Goal: Information Seeking & Learning: Check status

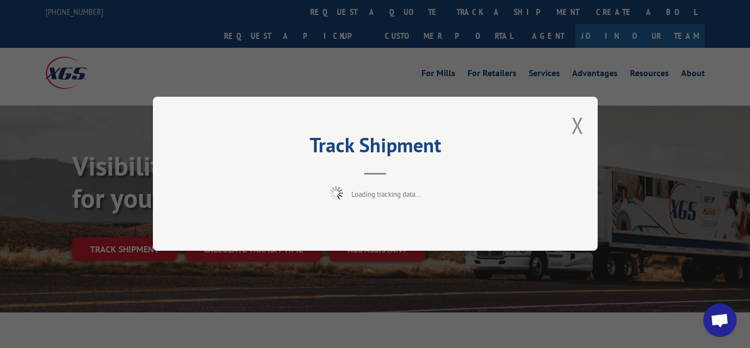
scroll to position [57, 0]
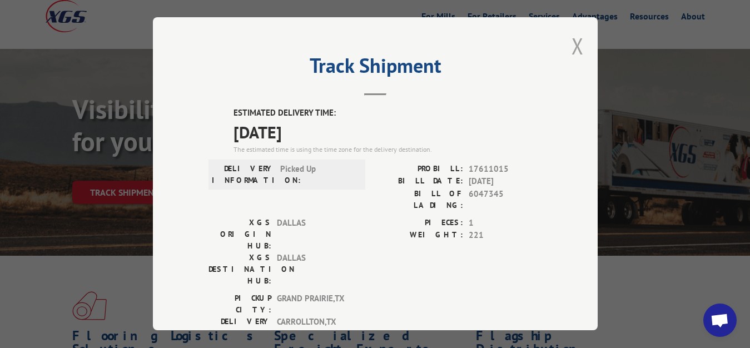
click at [571, 43] on button "Close modal" at bounding box center [577, 45] width 12 height 29
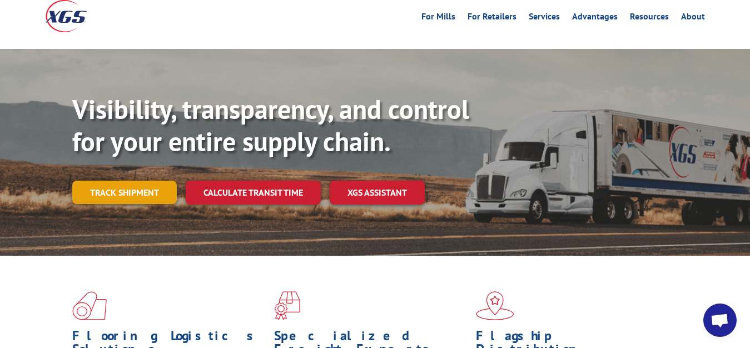
click at [125, 181] on link "Track shipment" at bounding box center [124, 192] width 104 height 23
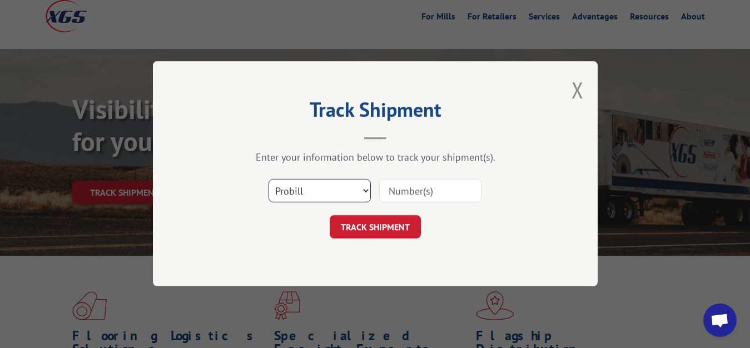
click at [268, 180] on select "Select category... Probill BOL PO" at bounding box center [319, 191] width 102 height 23
select select "bol"
click option "BOL" at bounding box center [0, 0] width 0 height 0
drag, startPoint x: 398, startPoint y: 193, endPoint x: 407, endPoint y: 158, distance: 36.7
click at [398, 190] on input at bounding box center [430, 191] width 102 height 23
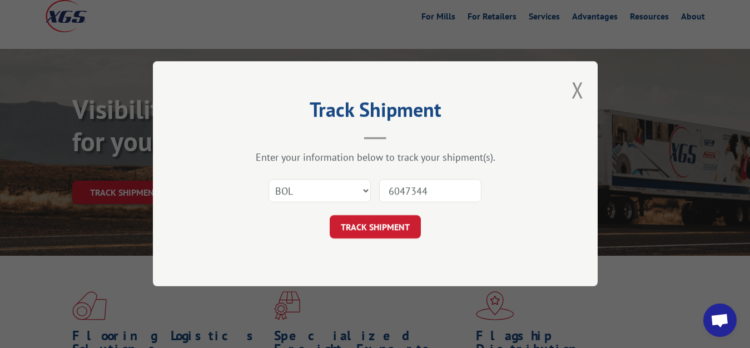
type input "6047344"
click button "TRACK SHIPMENT" at bounding box center [375, 227] width 91 height 23
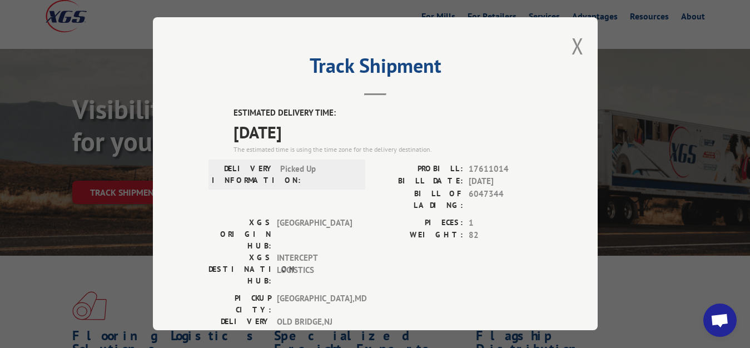
drag, startPoint x: 566, startPoint y: 43, endPoint x: 452, endPoint y: 123, distance: 140.0
click at [571, 45] on button "Close modal" at bounding box center [577, 45] width 12 height 29
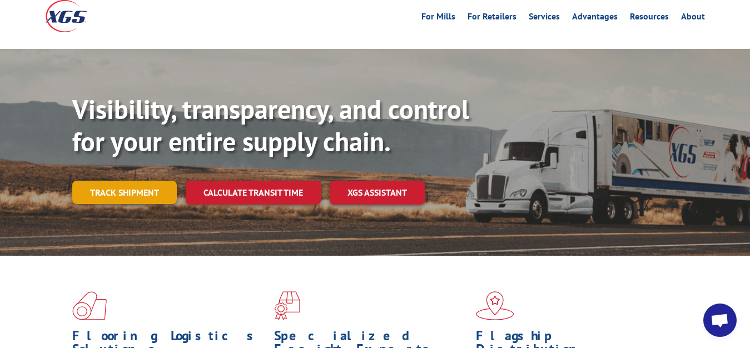
click at [92, 181] on link "Track shipment" at bounding box center [124, 192] width 104 height 23
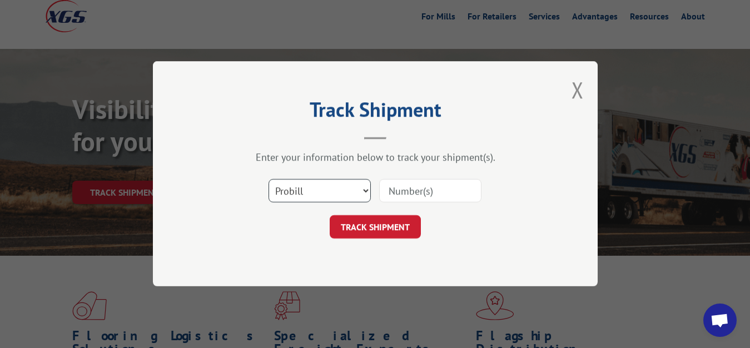
click at [268, 180] on select "Select category... Probill BOL PO" at bounding box center [319, 191] width 102 height 23
select select "bol"
click option "BOL" at bounding box center [0, 0] width 0 height 0
click at [424, 179] on div at bounding box center [430, 191] width 102 height 26
click at [268, 180] on select "Select category... Probill BOL PO" at bounding box center [319, 191] width 102 height 23
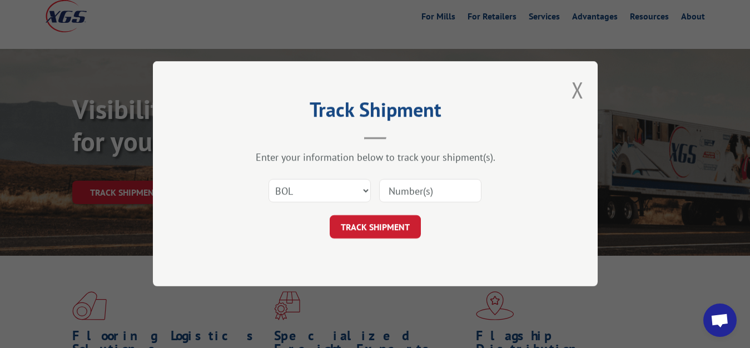
click at [400, 191] on input at bounding box center [430, 191] width 102 height 23
